Goal: Information Seeking & Learning: Learn about a topic

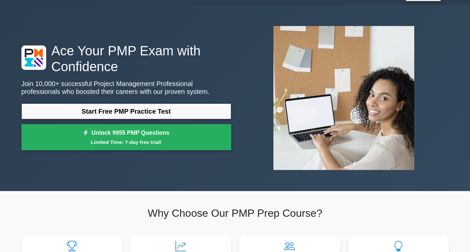
click at [176, 113] on link "Start Free PMP Practice Test" at bounding box center [126, 112] width 210 height 16
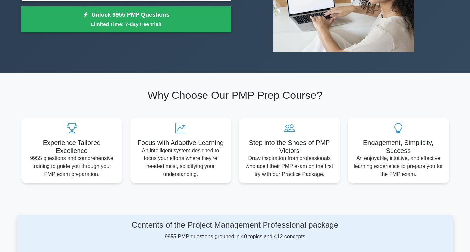
scroll to position [149, 0]
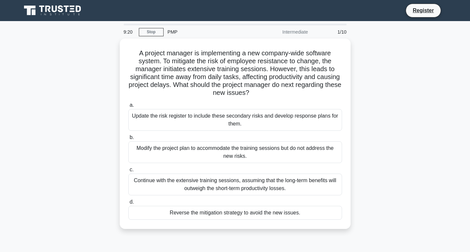
click at [151, 36] on link "Stop" at bounding box center [151, 32] width 25 height 8
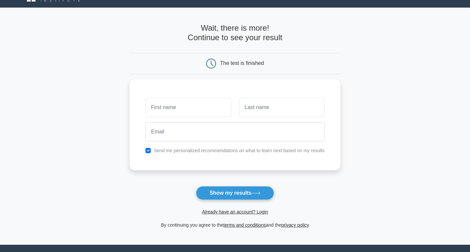
scroll to position [14, 0]
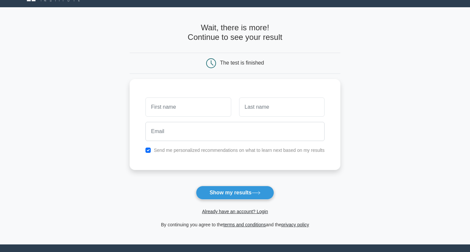
click at [216, 187] on button "Show my results" at bounding box center [235, 193] width 78 height 14
